Goal: Task Accomplishment & Management: Manage account settings

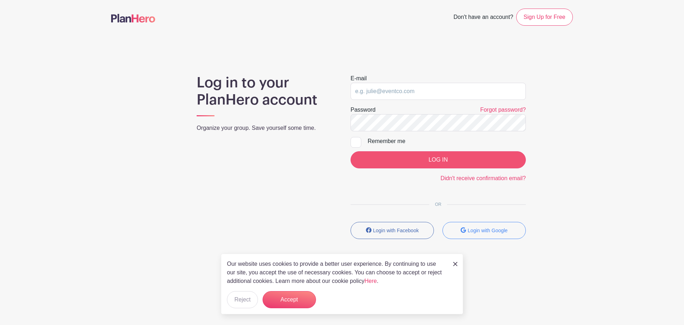
type input "[EMAIL_ADDRESS][DOMAIN_NAME]"
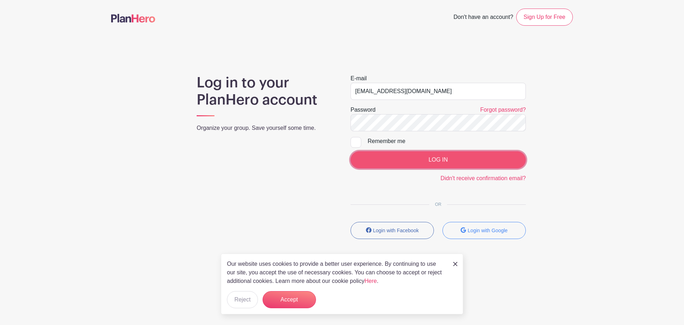
click at [336, 162] on input "LOG IN" at bounding box center [438, 159] width 175 height 17
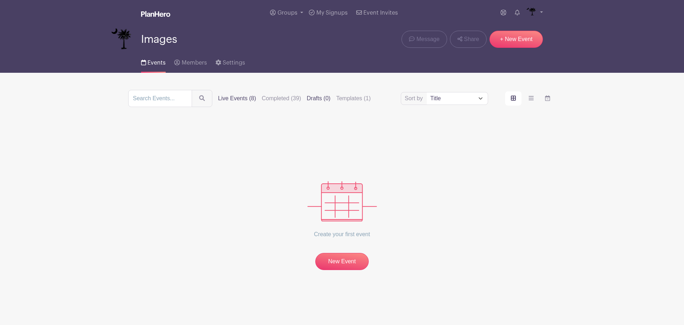
click at [237, 98] on label "Live Events (8)" at bounding box center [237, 98] width 38 height 9
click at [0, 0] on input "Live Events (8)" at bounding box center [0, 0] width 0 height 0
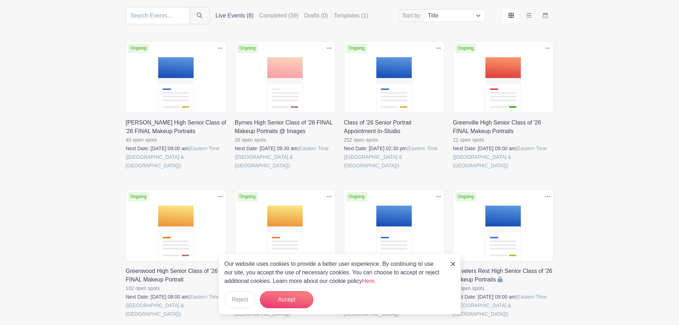
scroll to position [107, 0]
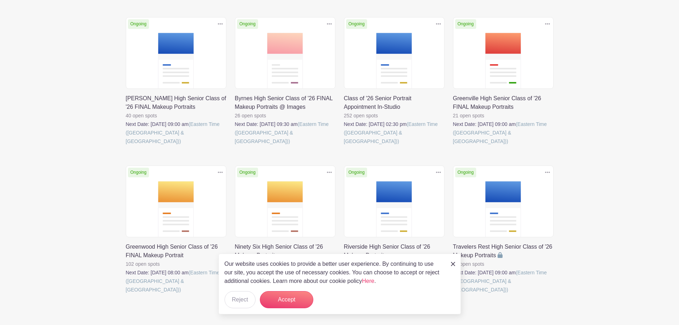
click at [452, 261] on img at bounding box center [453, 263] width 4 height 4
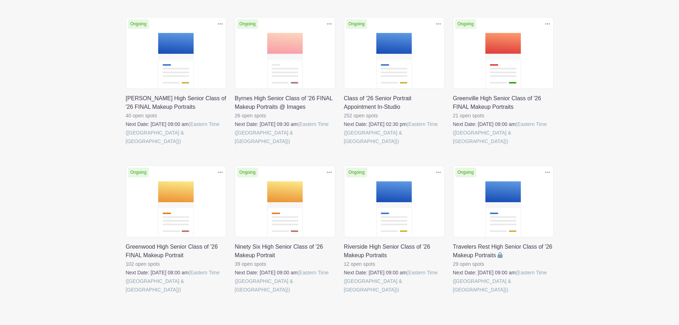
click at [344, 294] on link at bounding box center [344, 294] width 0 height 0
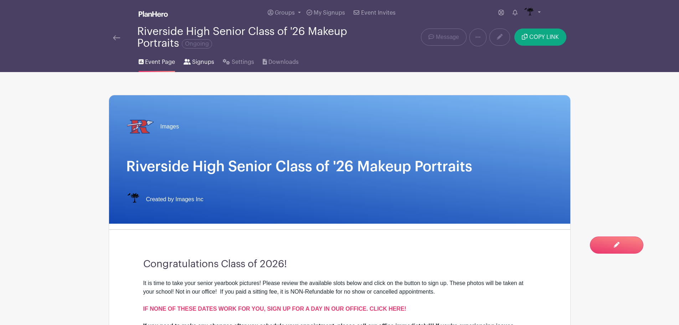
click at [208, 63] on span "Signups" at bounding box center [203, 62] width 22 height 9
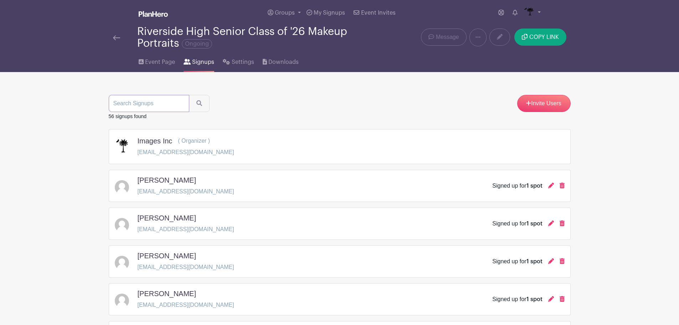
click at [143, 108] on input "search" at bounding box center [149, 103] width 81 height 17
type input "yezen"
click at [189, 95] on button "submit" at bounding box center [199, 103] width 21 height 17
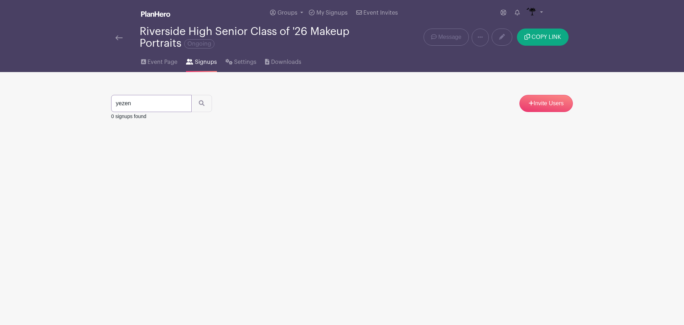
click at [135, 102] on input "yezen" at bounding box center [151, 103] width 81 height 17
click at [118, 35] on link at bounding box center [118, 37] width 7 height 9
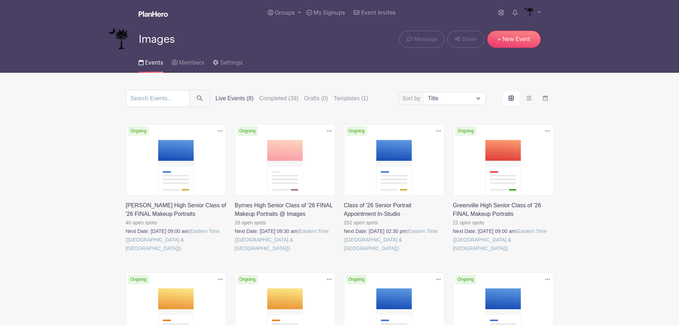
click at [344, 252] on link at bounding box center [344, 252] width 0 height 0
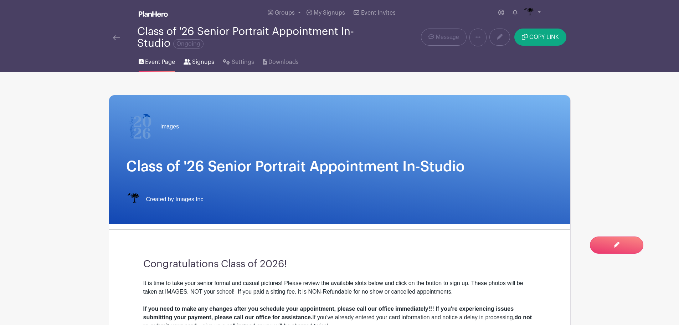
click at [187, 58] on link "Signups" at bounding box center [198, 60] width 31 height 23
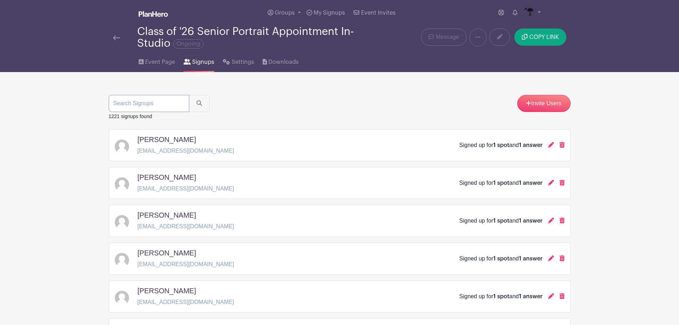
click at [166, 102] on input "search" at bounding box center [149, 103] width 81 height 17
paste input "yezen"
type input "yezen"
click at [198, 100] on icon "submit" at bounding box center [199, 103] width 6 height 6
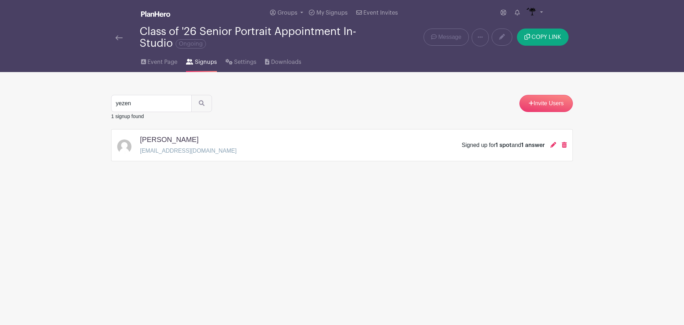
click at [550, 146] on div "Signed up for 1 spot and 1 answer" at bounding box center [514, 145] width 105 height 9
click at [553, 147] on icon at bounding box center [553, 145] width 6 height 6
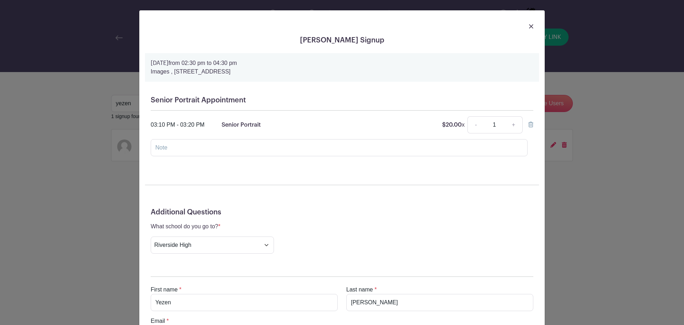
click at [529, 29] on link at bounding box center [531, 26] width 4 height 9
